Goal: Task Accomplishment & Management: Manage account settings

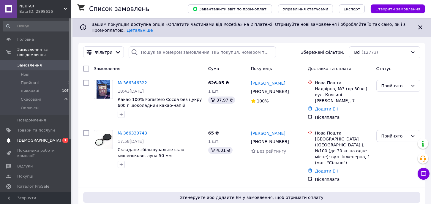
click at [36, 138] on span "[DEMOGRAPHIC_DATA]" at bounding box center [39, 140] width 44 height 5
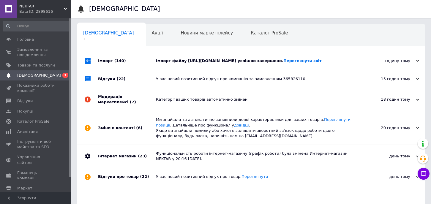
click at [120, 61] on span "(140)" at bounding box center [120, 60] width 12 height 4
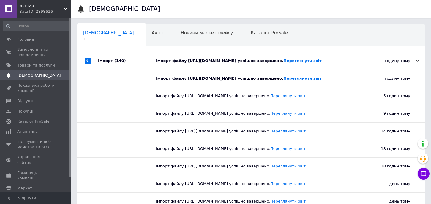
click at [120, 61] on span "(140)" at bounding box center [120, 60] width 12 height 4
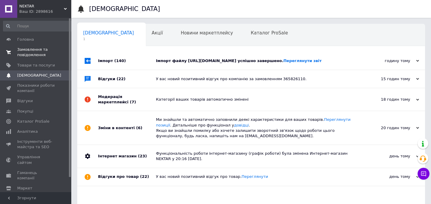
click at [28, 55] on span "Замовлення та повідомлення" at bounding box center [36, 52] width 38 height 11
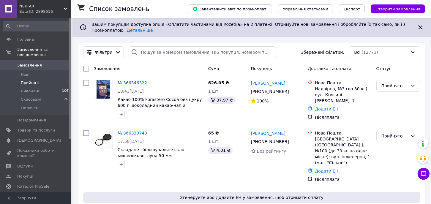
click at [32, 80] on span "Прийняті" at bounding box center [30, 82] width 18 height 5
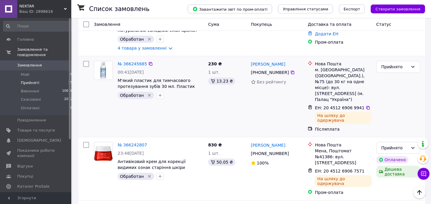
scroll to position [327, 0]
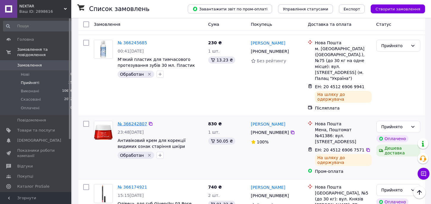
click at [120, 121] on link "№ 366242807" at bounding box center [132, 123] width 29 height 5
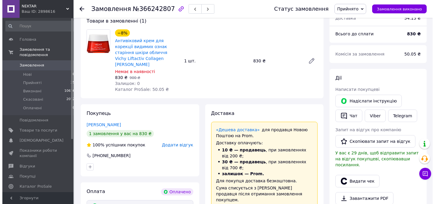
scroll to position [109, 0]
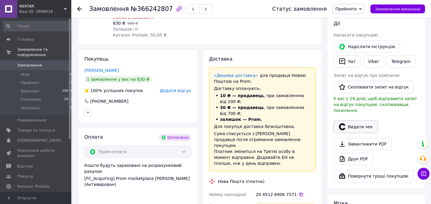
click at [354, 121] on button "Видати чек" at bounding box center [355, 127] width 44 height 12
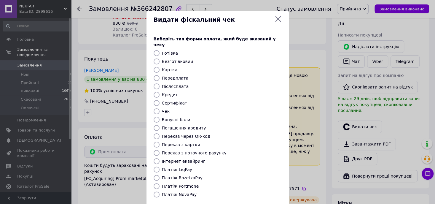
click at [175, 175] on label "Платіж RozetkaPay" at bounding box center [182, 177] width 41 height 5
click at [160, 175] on input "Платіж RozetkaPay" at bounding box center [157, 178] width 6 height 6
radio input "true"
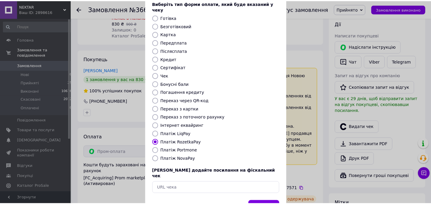
scroll to position [51, 0]
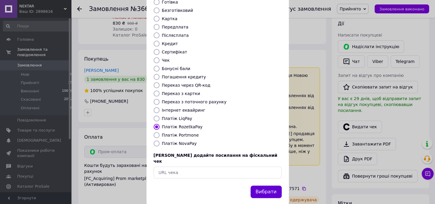
click at [259, 186] on button "Вибрати" at bounding box center [266, 192] width 31 height 13
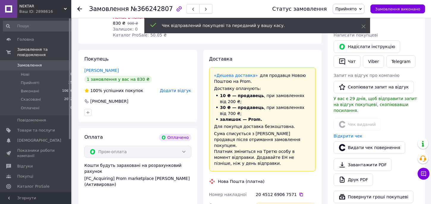
click at [199, 11] on button "button" at bounding box center [205, 8] width 13 height 9
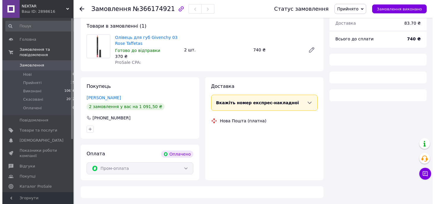
scroll to position [49, 0]
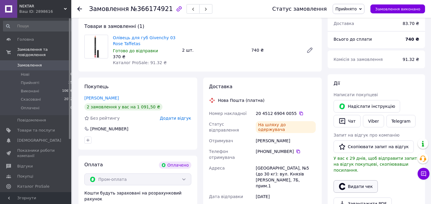
click at [358, 180] on button "Видати чек" at bounding box center [355, 186] width 44 height 12
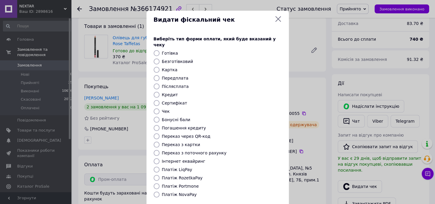
click at [178, 175] on label "Платіж RozetkaPay" at bounding box center [182, 177] width 41 height 5
click at [160, 175] on input "Платіж RozetkaPay" at bounding box center [157, 178] width 6 height 6
radio input "true"
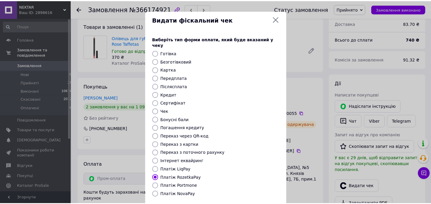
scroll to position [51, 0]
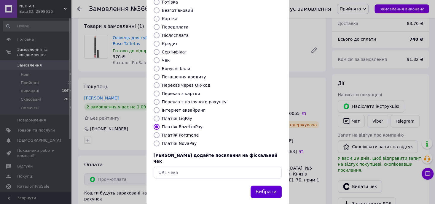
click at [270, 186] on button "Вибрати" at bounding box center [266, 192] width 31 height 13
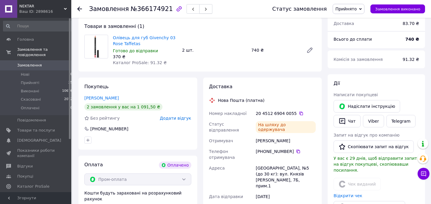
click at [205, 10] on use "button" at bounding box center [206, 9] width 2 height 3
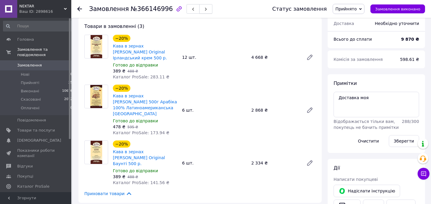
click at [199, 7] on button "button" at bounding box center [205, 8] width 13 height 9
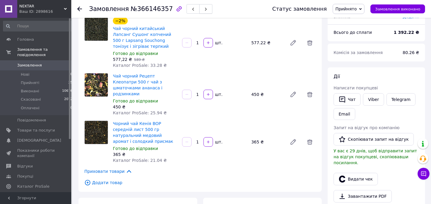
click at [199, 8] on button "button" at bounding box center [205, 8] width 13 height 9
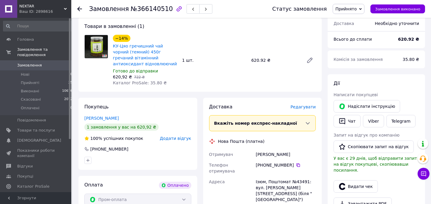
click at [199, 8] on button "button" at bounding box center [205, 8] width 13 height 9
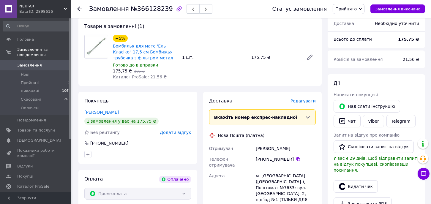
click at [199, 8] on button "button" at bounding box center [205, 8] width 13 height 9
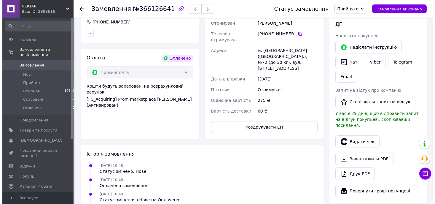
scroll to position [212, 0]
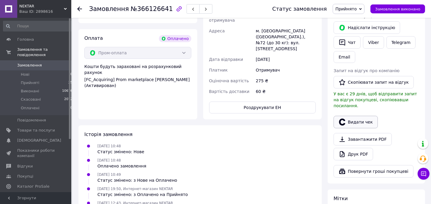
click at [358, 116] on button "Видати чек" at bounding box center [355, 122] width 44 height 12
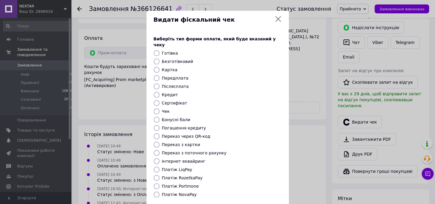
click at [179, 175] on label "Платіж RozetkaPay" at bounding box center [182, 177] width 41 height 5
click at [160, 175] on input "Платіж RozetkaPay" at bounding box center [157, 178] width 6 height 6
radio input "true"
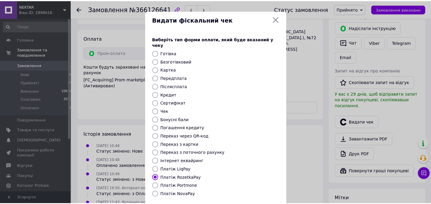
scroll to position [51, 0]
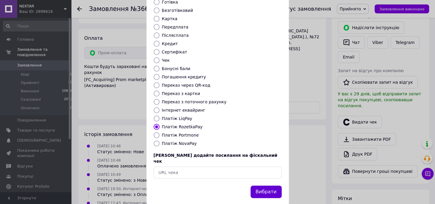
click at [266, 186] on button "Вибрати" at bounding box center [266, 192] width 31 height 13
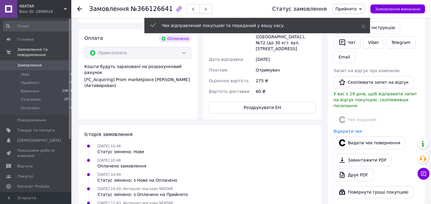
click at [204, 7] on span "button" at bounding box center [206, 9] width 4 height 4
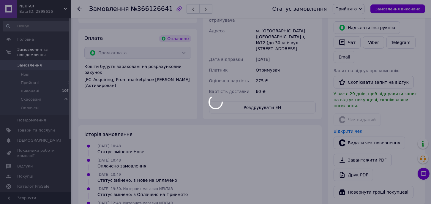
scroll to position [67, 0]
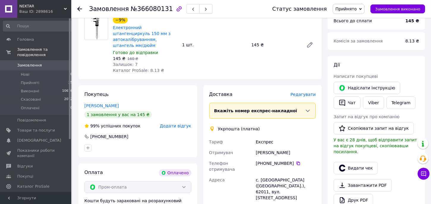
click at [199, 8] on button "button" at bounding box center [205, 8] width 13 height 9
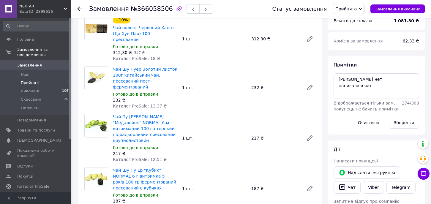
click at [26, 80] on span "Прийняті" at bounding box center [30, 82] width 18 height 5
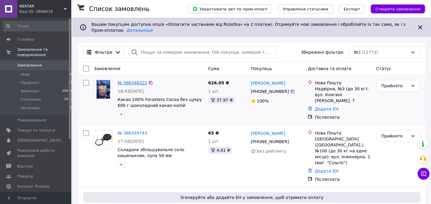
click at [134, 84] on link "№ 366346322" at bounding box center [132, 82] width 29 height 5
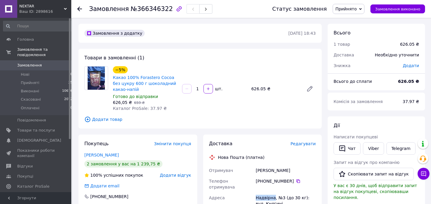
drag, startPoint x: 254, startPoint y: 192, endPoint x: 272, endPoint y: 192, distance: 17.8
click at [272, 192] on div "Надвірна, №3 (до 30 кг): вул. Княгині Ольги, 7" at bounding box center [285, 203] width 62 height 23
drag, startPoint x: 110, startPoint y: 78, endPoint x: 110, endPoint y: 85, distance: 6.8
click at [119, 81] on div "−5% Какао 100% Forastero Cocoa без цукру 600 г шоколадний какао-напій Готово до…" at bounding box center [200, 88] width 236 height 45
click at [98, 96] on div at bounding box center [96, 88] width 28 height 45
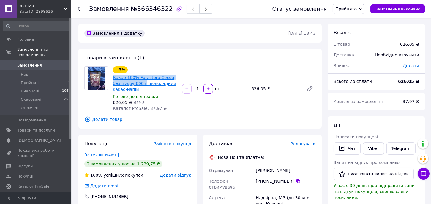
drag, startPoint x: 110, startPoint y: 79, endPoint x: 135, endPoint y: 86, distance: 25.6
click at [135, 86] on div "−5% Какао 100% Forastero Cocoa без цукру 600 г шоколадний какао-напій Готово до…" at bounding box center [144, 88] width 69 height 47
copy link "Какао 100% Forastero Cocoa без цукру 600 г"
click at [373, 151] on link "Viber" at bounding box center [373, 148] width 21 height 12
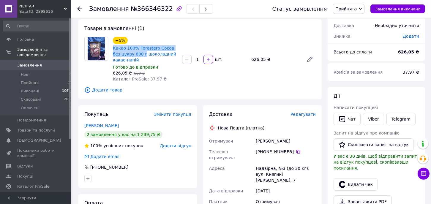
scroll to position [54, 0]
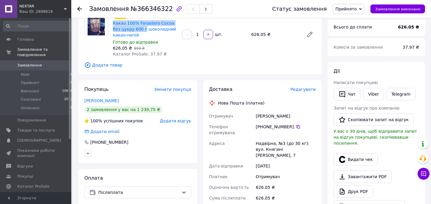
copy link "Какао 100% Forastero Cocoa без цукру 600 г"
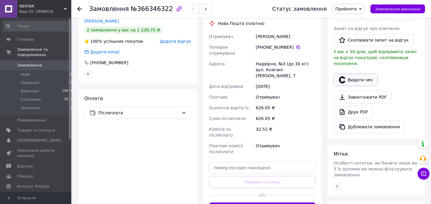
scroll to position [204, 0]
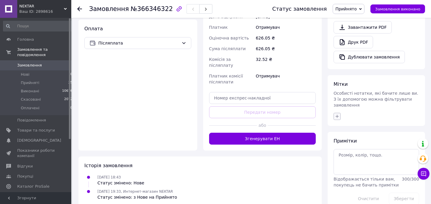
click at [337, 114] on icon "button" at bounding box center [337, 116] width 5 height 5
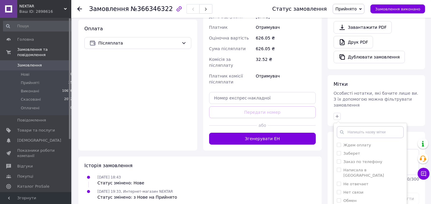
checkbox input "true"
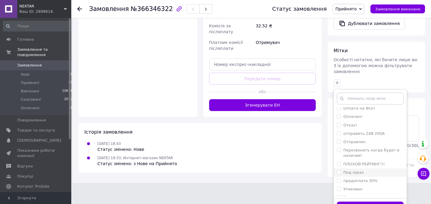
click at [372, 202] on button "Додати мітку" at bounding box center [370, 208] width 67 height 12
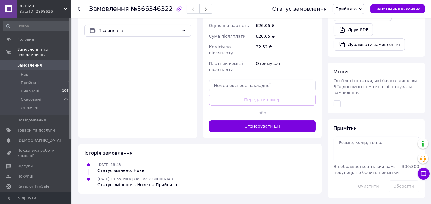
scroll to position [204, 0]
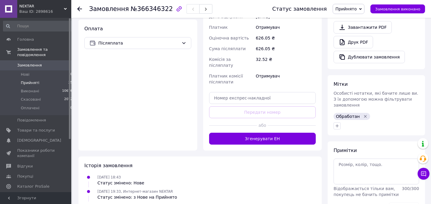
click at [30, 80] on span "Прийняті" at bounding box center [30, 82] width 18 height 5
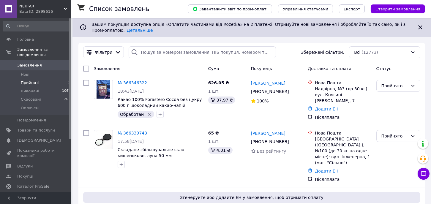
click at [25, 80] on span "Прийняті" at bounding box center [30, 82] width 18 height 5
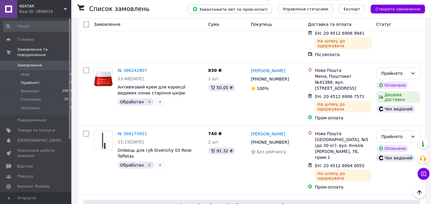
scroll to position [381, 0]
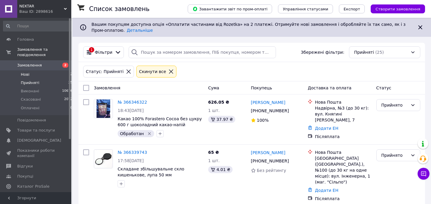
click at [26, 72] on span "Нові" at bounding box center [25, 74] width 9 height 5
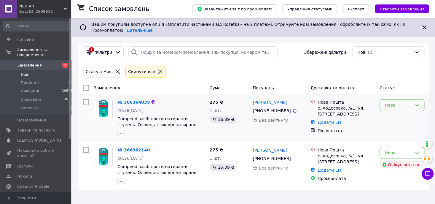
click at [395, 104] on div "Нове" at bounding box center [399, 105] width 28 height 7
click at [401, 117] on li "Прийнято" at bounding box center [402, 117] width 44 height 11
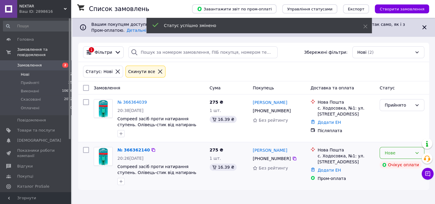
click at [396, 155] on div "Нове" at bounding box center [399, 153] width 28 height 7
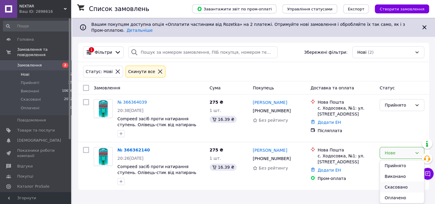
click at [397, 187] on li "Скасовано" at bounding box center [402, 187] width 44 height 11
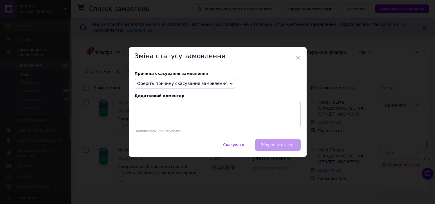
click at [161, 85] on span "Оберіть причину скасування замовлення" at bounding box center [182, 83] width 91 height 5
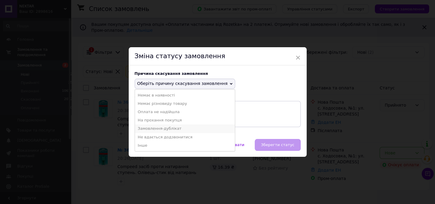
click at [168, 130] on li "Замовлення-дублікат" at bounding box center [185, 128] width 100 height 8
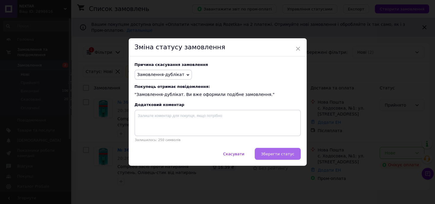
click at [278, 156] on span "Зберегти статус" at bounding box center [278, 154] width 34 height 4
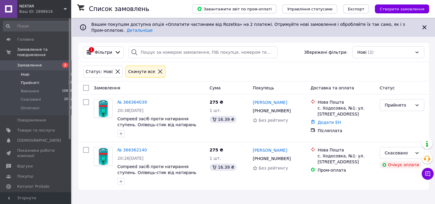
click at [34, 80] on span "Прийняті" at bounding box center [30, 82] width 18 height 5
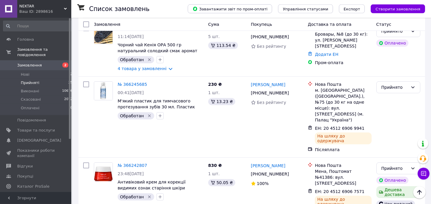
scroll to position [327, 0]
